Goal: Find contact information: Find contact information

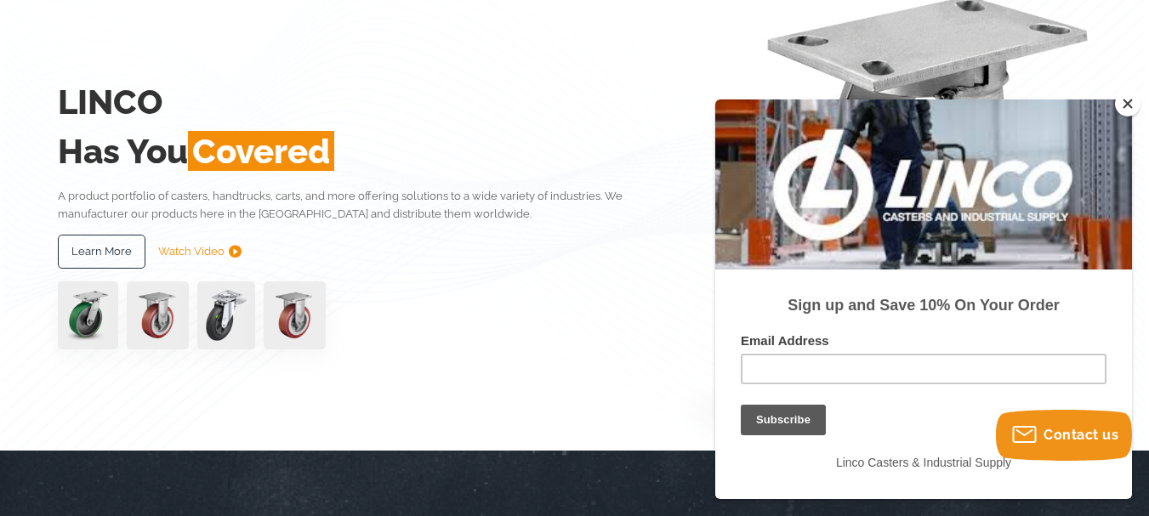
scroll to position [170, 0]
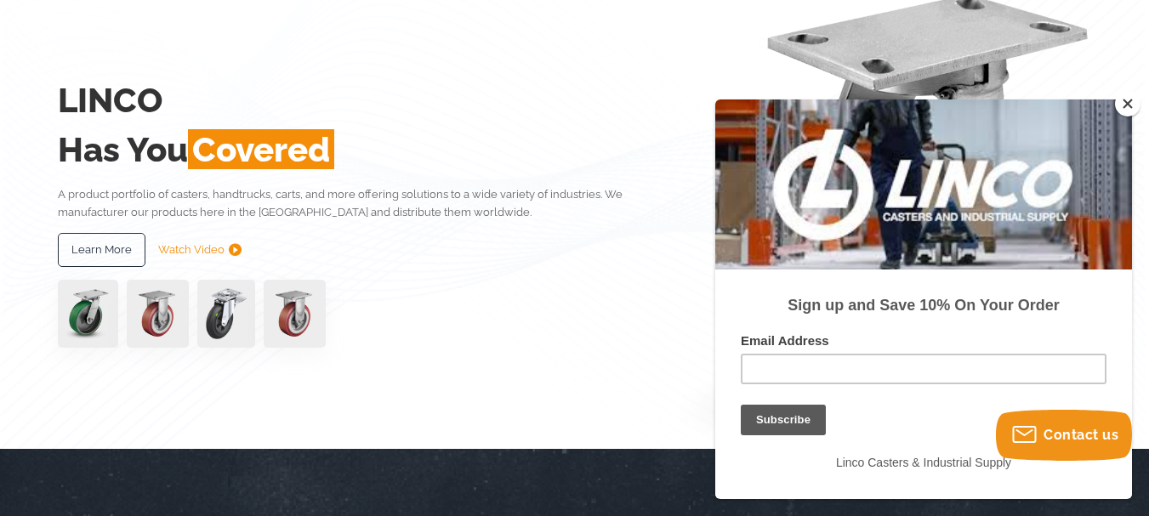
drag, startPoint x: 1138, startPoint y: 106, endPoint x: 1130, endPoint y: 56, distance: 50.7
click at [1125, 99] on button "Close" at bounding box center [1128, 104] width 26 height 26
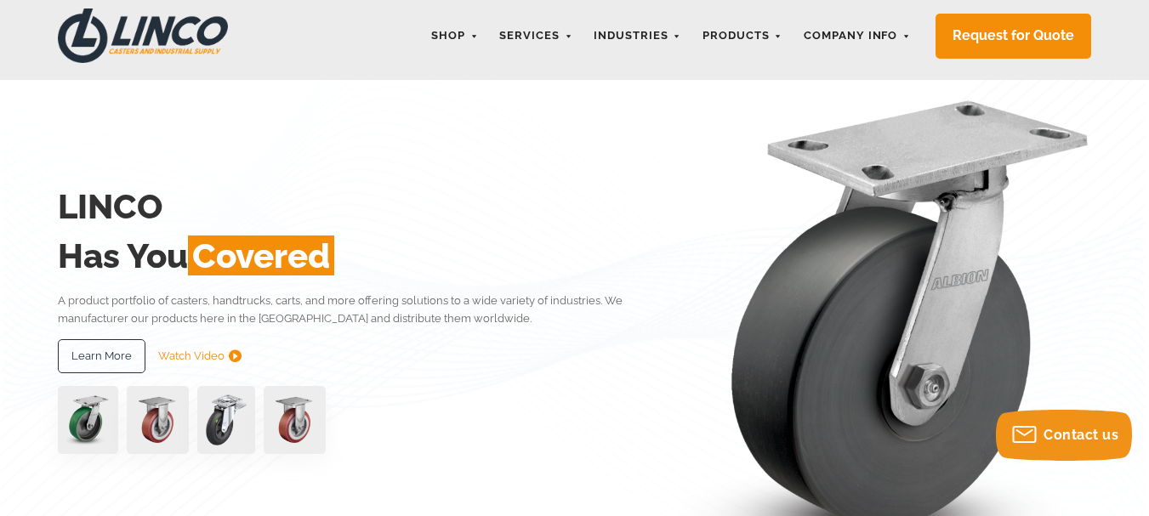
scroll to position [0, 0]
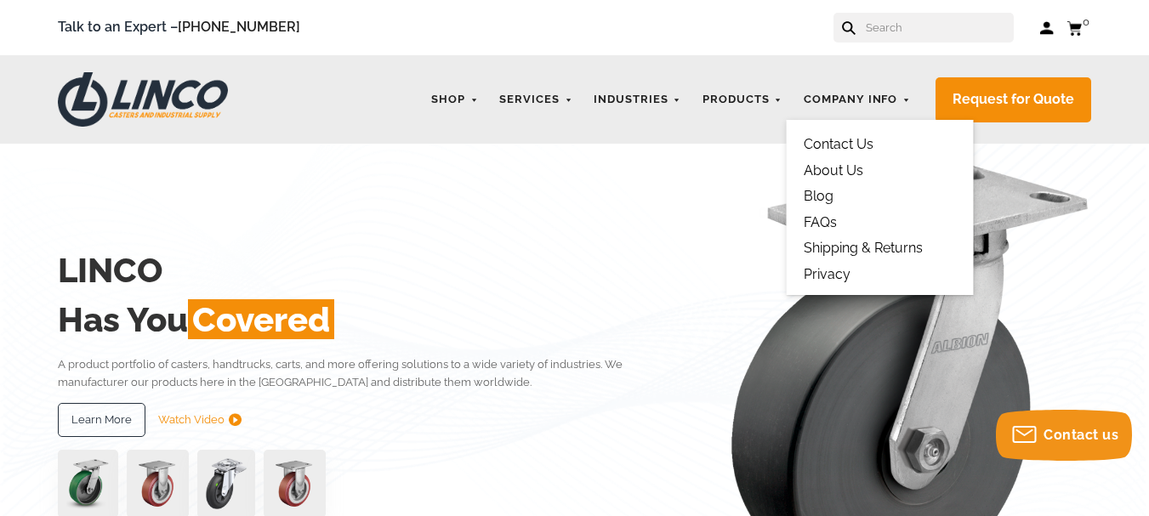
click at [840, 173] on link "About Us" at bounding box center [834, 170] width 60 height 16
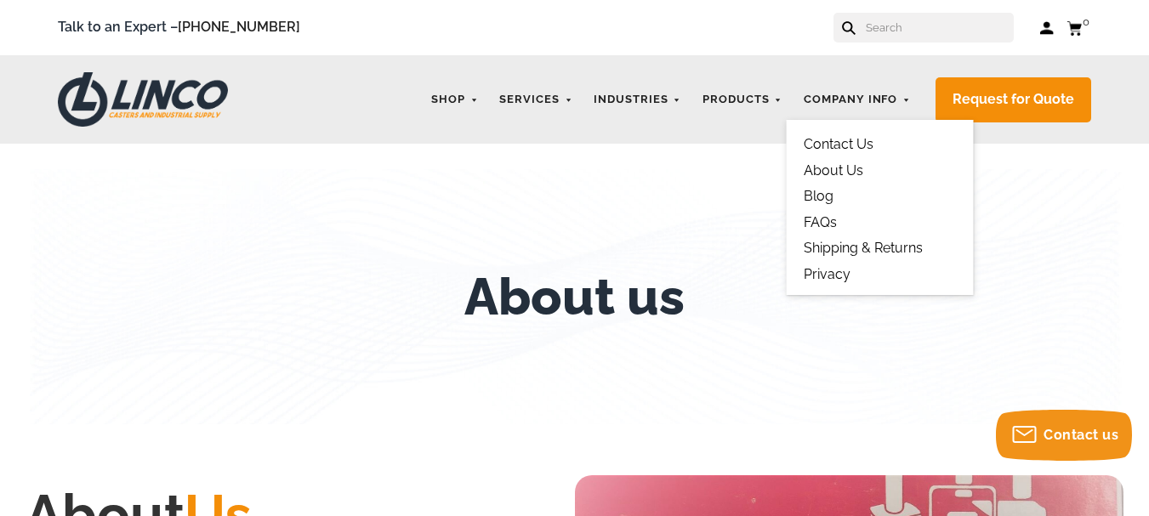
click at [845, 142] on link "Contact Us" at bounding box center [839, 144] width 70 height 16
